Goal: Information Seeking & Learning: Learn about a topic

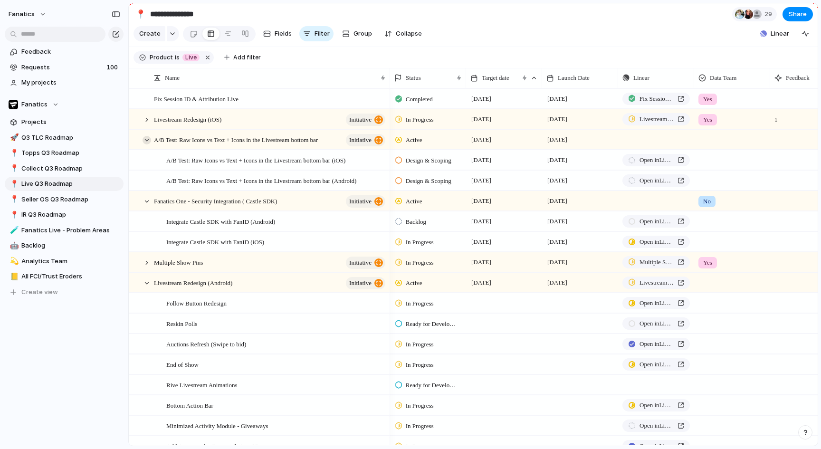
click at [143, 139] on div at bounding box center [146, 140] width 9 height 9
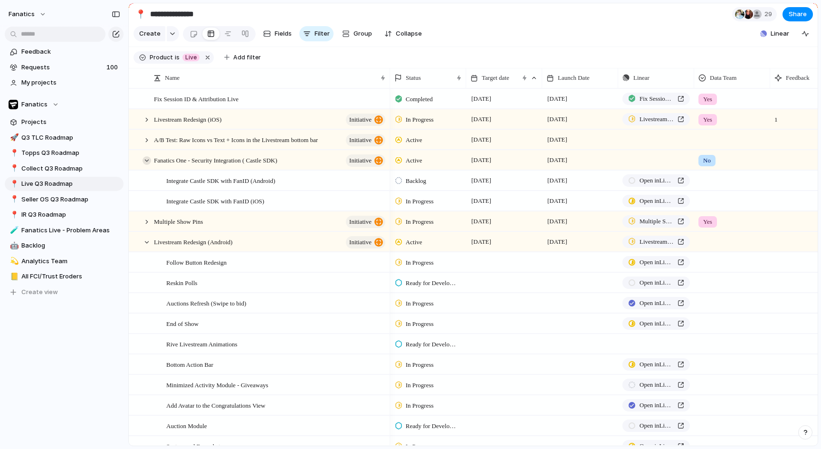
click at [144, 160] on div at bounding box center [146, 160] width 9 height 9
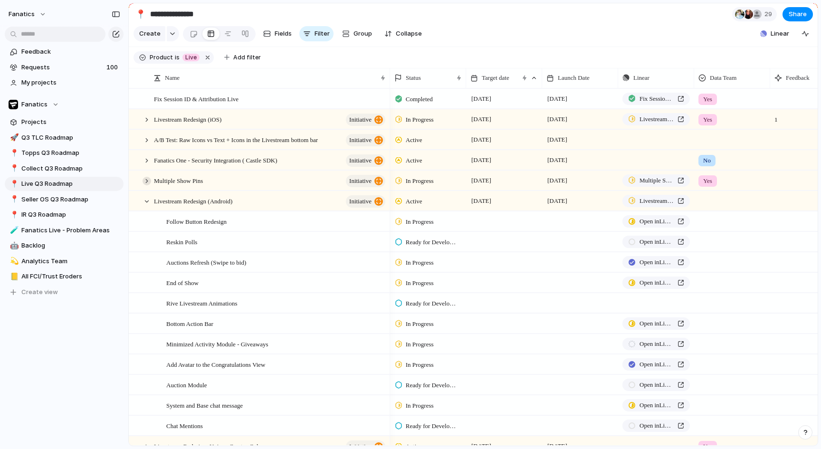
click at [147, 181] on div at bounding box center [146, 181] width 9 height 9
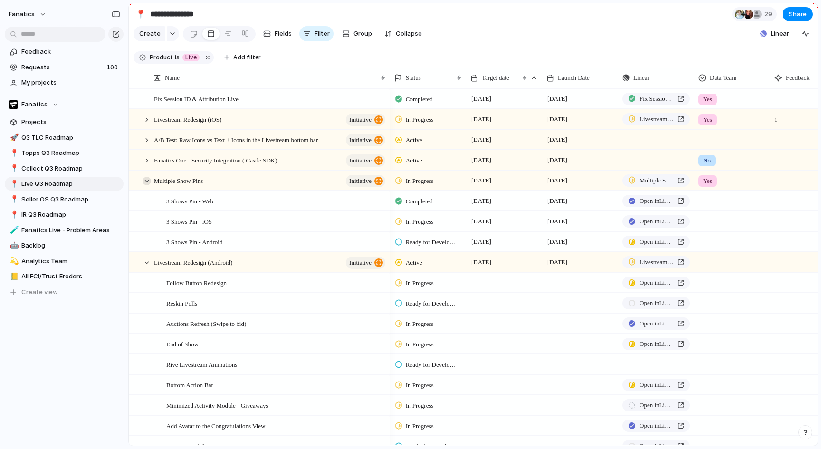
click at [147, 181] on div at bounding box center [146, 181] width 9 height 9
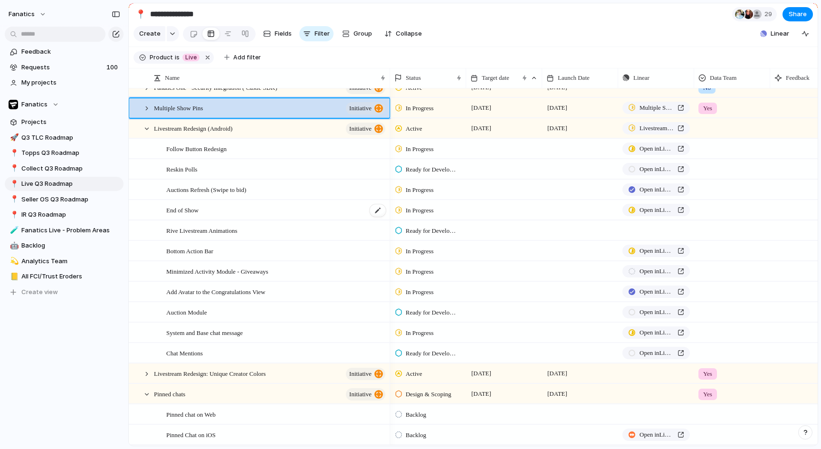
scroll to position [85, 0]
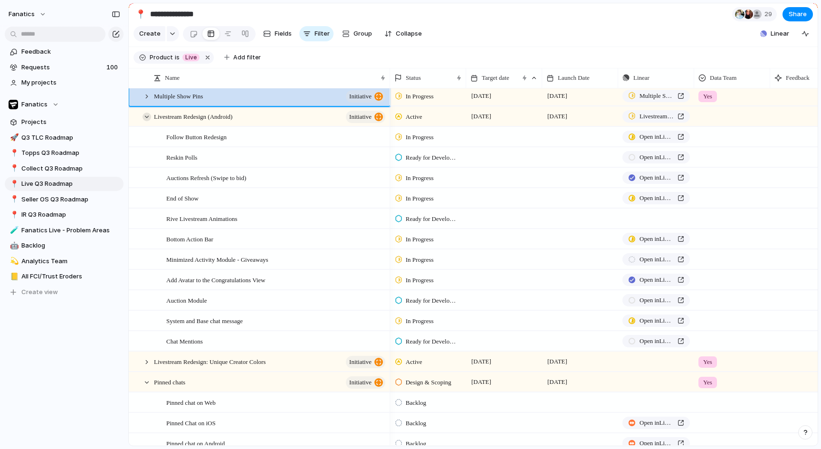
click at [145, 113] on div at bounding box center [146, 117] width 9 height 9
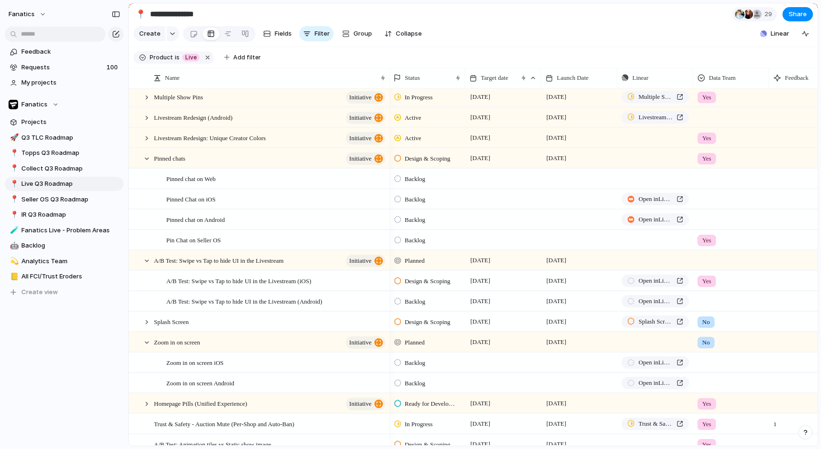
scroll to position [0, 0]
click at [713, 117] on div at bounding box center [731, 116] width 75 height 16
click at [713, 154] on span "Yes" at bounding box center [709, 156] width 11 height 9
click at [721, 116] on div "Yes" at bounding box center [731, 116] width 75 height 16
click at [718, 184] on span "No Data Team" at bounding box center [720, 188] width 41 height 9
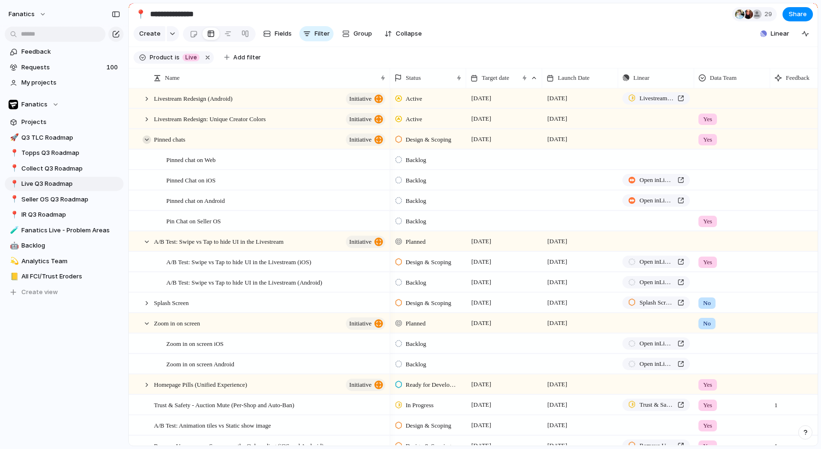
click at [148, 137] on div at bounding box center [146, 139] width 9 height 9
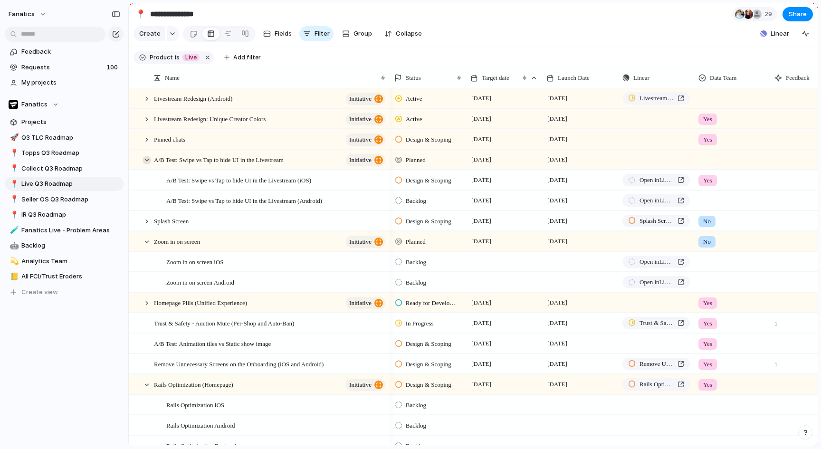
click at [147, 161] on div at bounding box center [146, 160] width 9 height 9
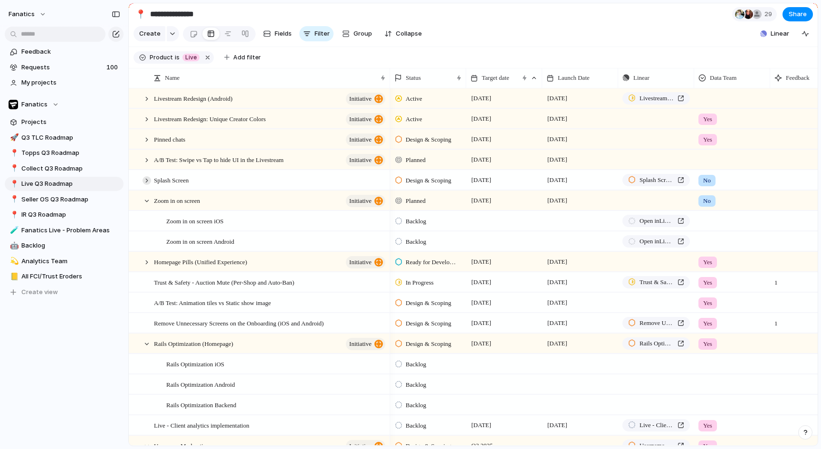
click at [147, 182] on div at bounding box center [146, 180] width 9 height 9
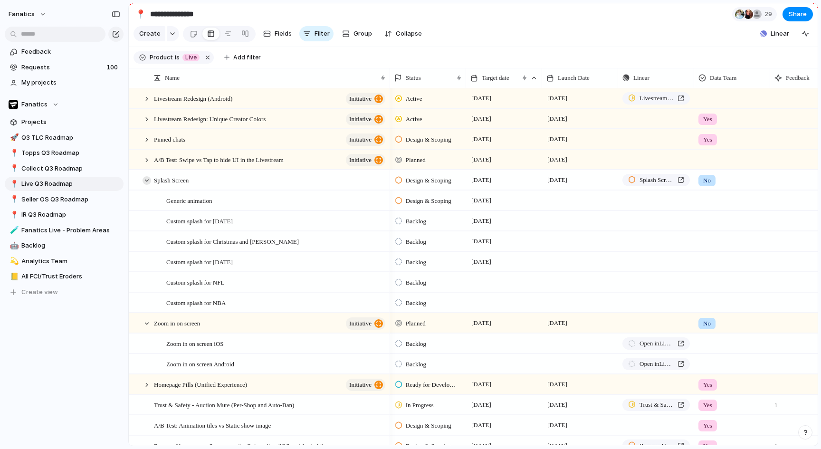
click at [146, 180] on div at bounding box center [146, 180] width 9 height 9
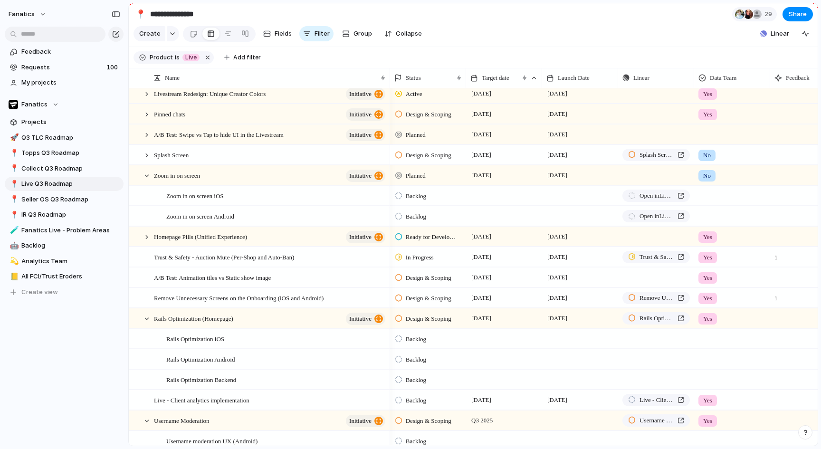
scroll to position [153, 0]
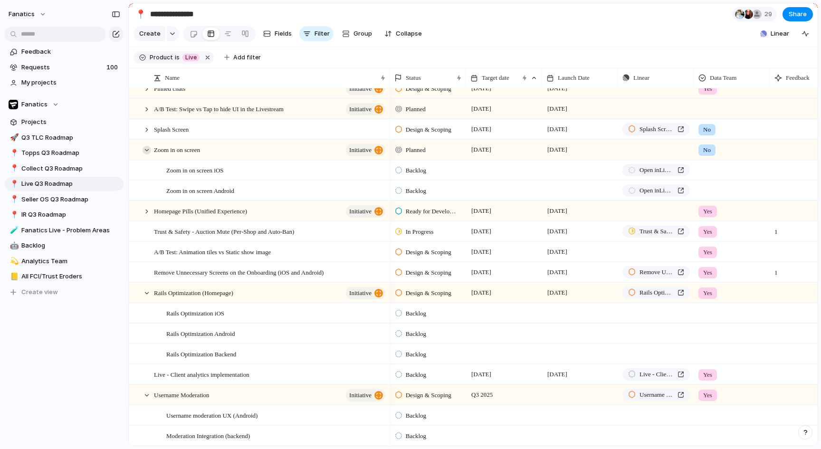
click at [147, 148] on div at bounding box center [146, 150] width 9 height 9
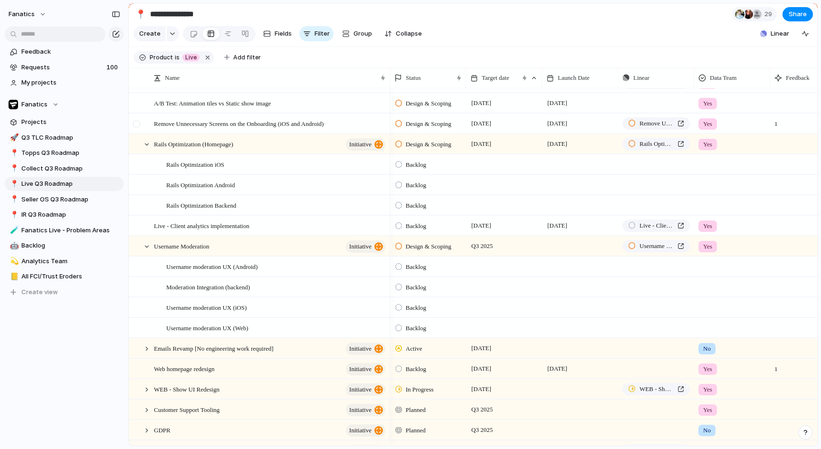
scroll to position [261, 0]
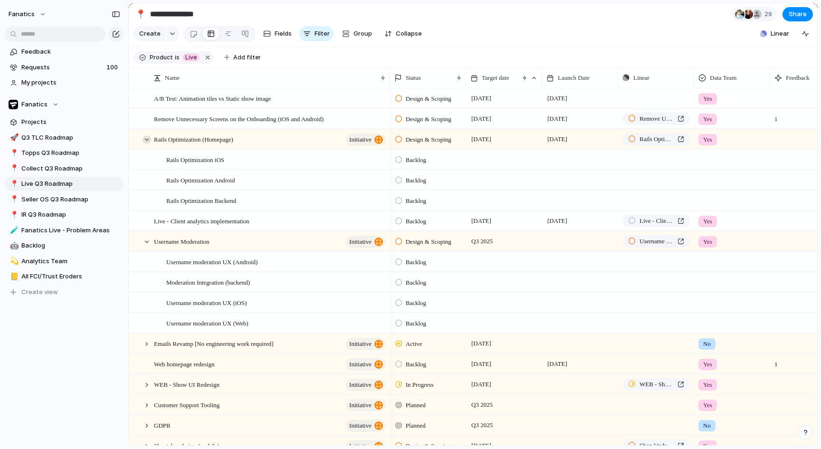
click at [147, 139] on div at bounding box center [146, 139] width 9 height 9
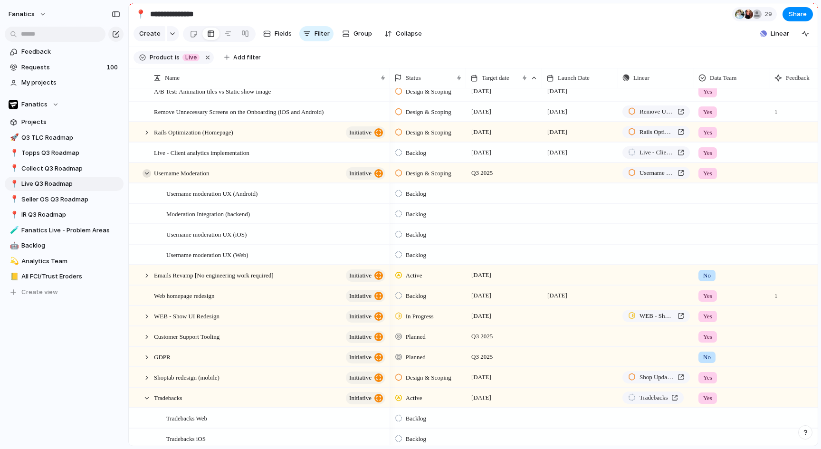
click at [149, 172] on div at bounding box center [146, 173] width 9 height 9
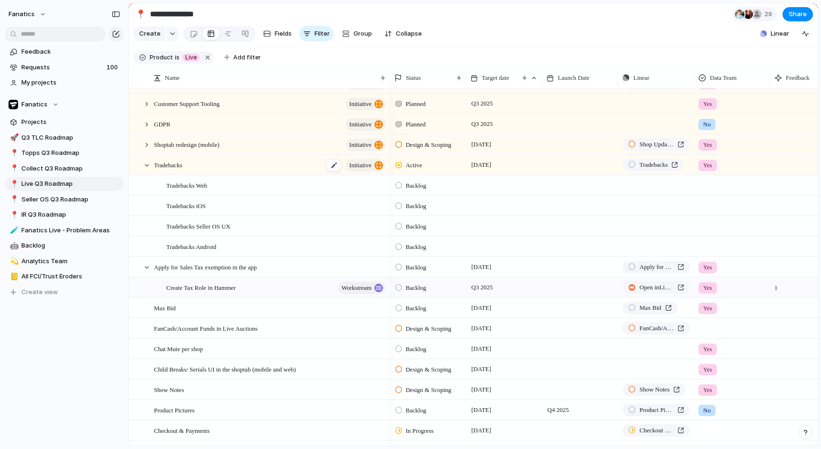
scroll to position [426, 0]
click at [146, 163] on div at bounding box center [146, 164] width 9 height 9
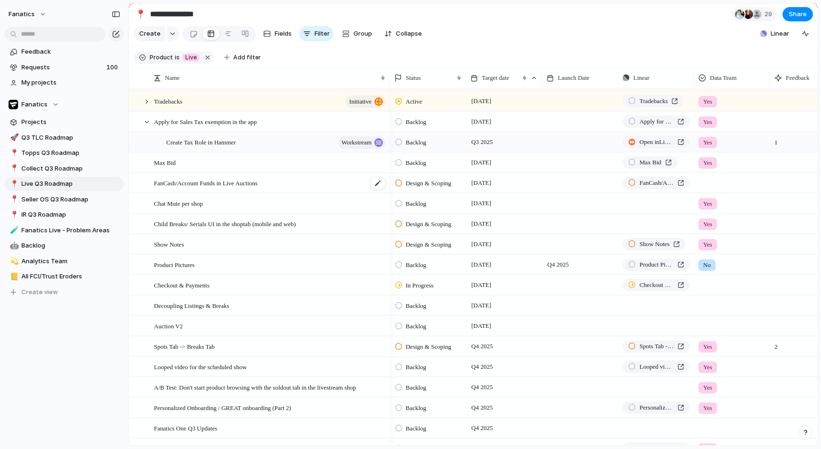
scroll to position [498, 0]
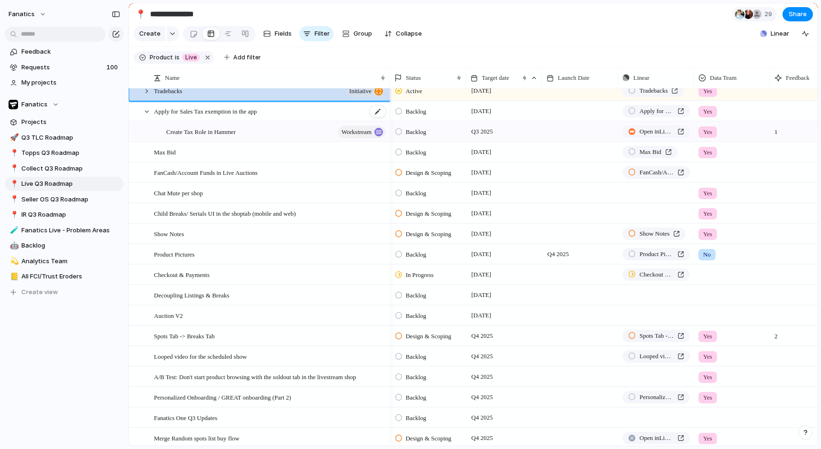
click at [207, 114] on span "Apply for Sales Tax exemption in the app" at bounding box center [205, 110] width 103 height 11
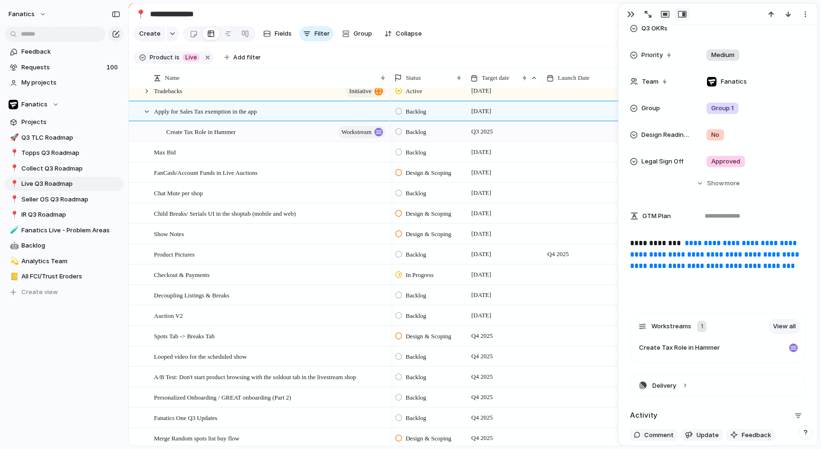
scroll to position [348, 0]
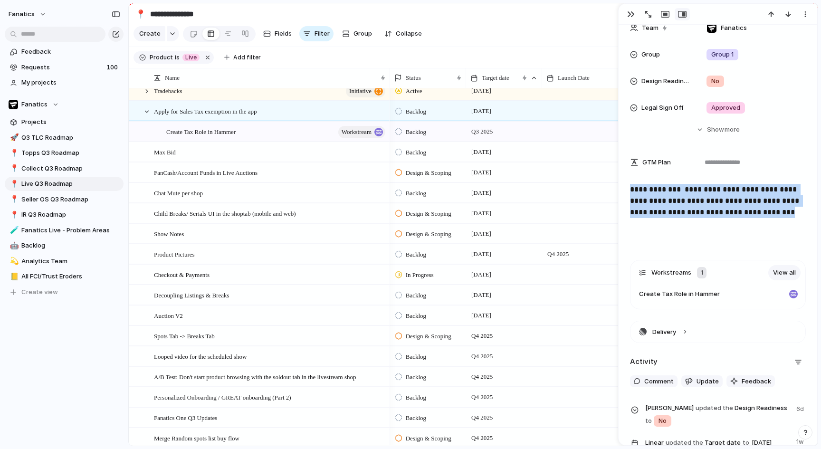
drag, startPoint x: 708, startPoint y: 232, endPoint x: 630, endPoint y: 191, distance: 87.7
click at [628, 191] on div "**********" at bounding box center [717, 244] width 199 height 1134
copy p "**********"
click at [148, 113] on div at bounding box center [146, 111] width 9 height 9
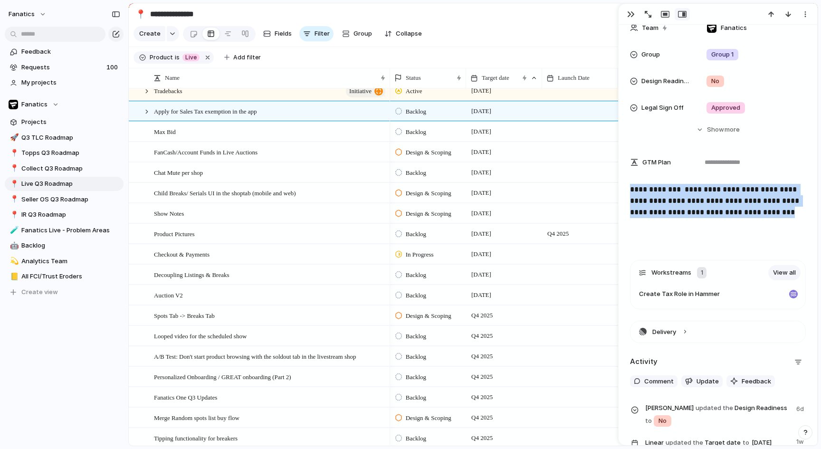
scroll to position [511, 0]
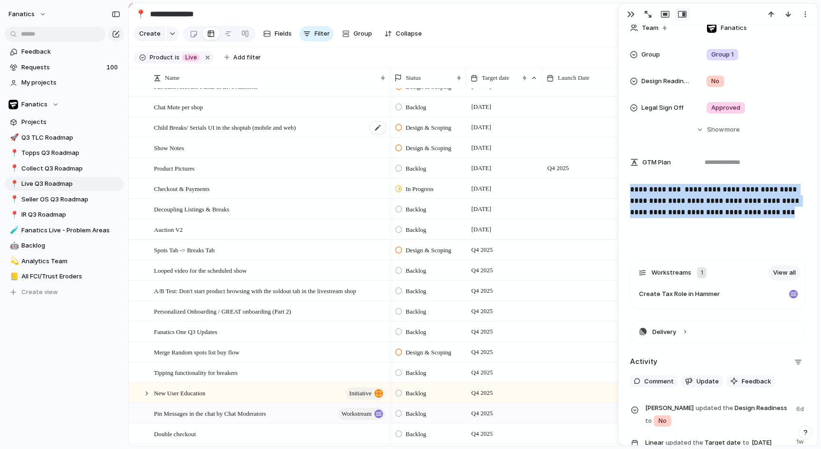
click at [339, 127] on div "Child Breaks/ Serials UI in the shoptab (mobile and web)" at bounding box center [270, 127] width 233 height 19
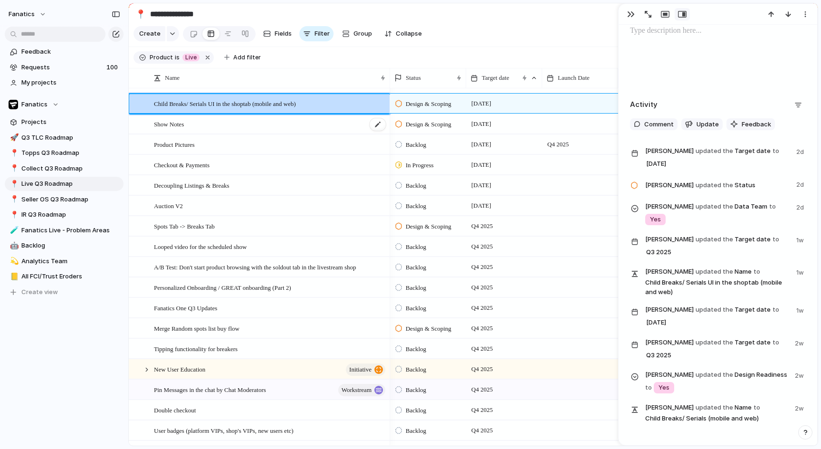
click at [292, 126] on div "Show Notes" at bounding box center [270, 123] width 233 height 19
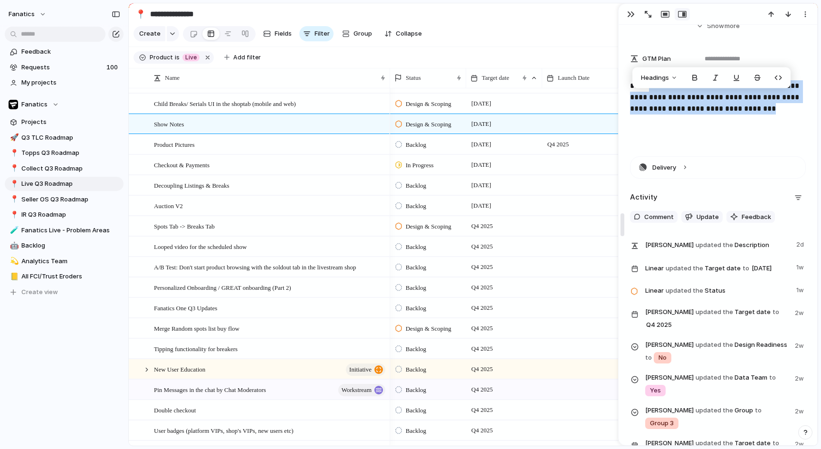
drag, startPoint x: 653, startPoint y: 118, endPoint x: 621, endPoint y: 99, distance: 37.1
click at [621, 99] on div "**********" at bounding box center [717, 224] width 199 height 442
click at [667, 112] on link "**********" at bounding box center [715, 97] width 171 height 30
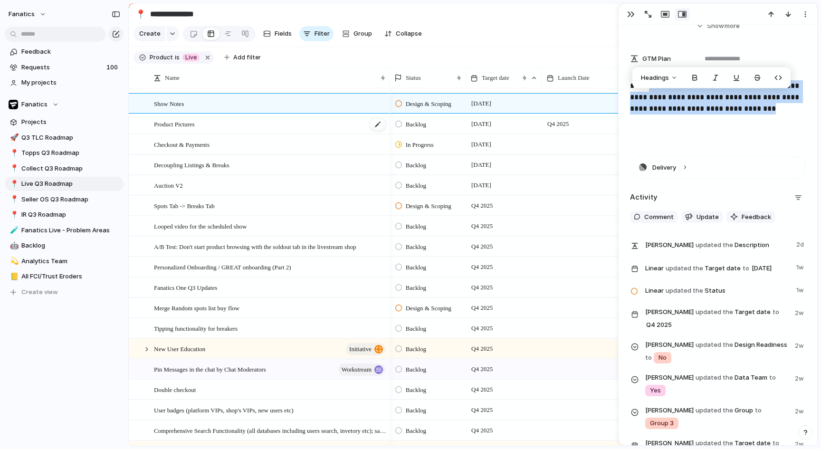
scroll to position [610, 0]
